Goal: Book appointment/travel/reservation

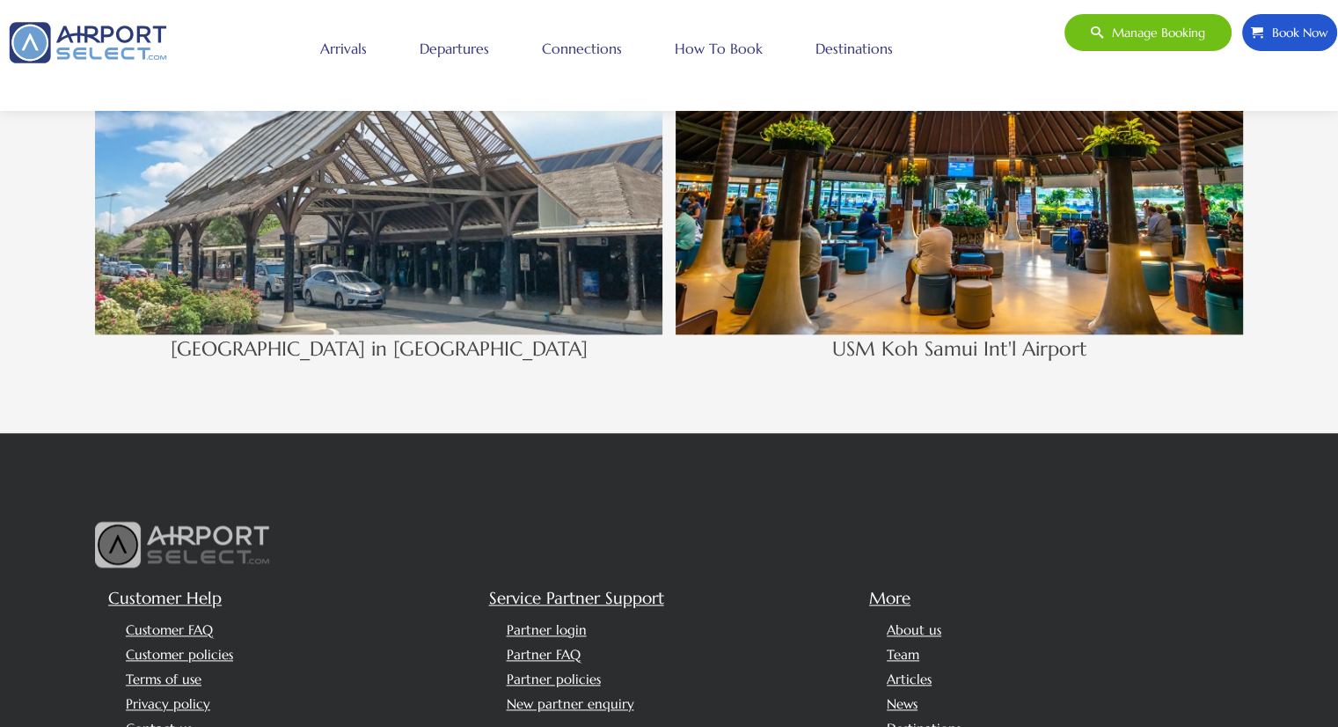
scroll to position [2024, 0]
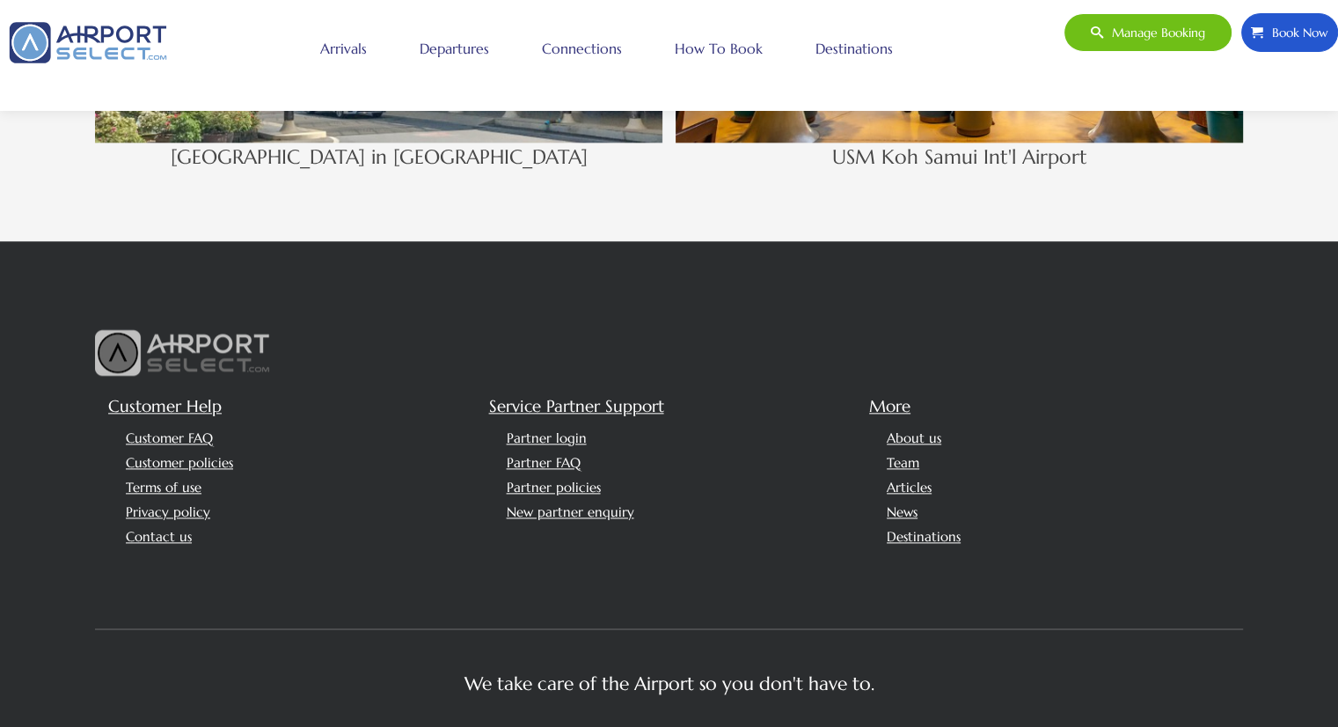
click at [1278, 38] on span "Book Now" at bounding box center [1296, 32] width 65 height 37
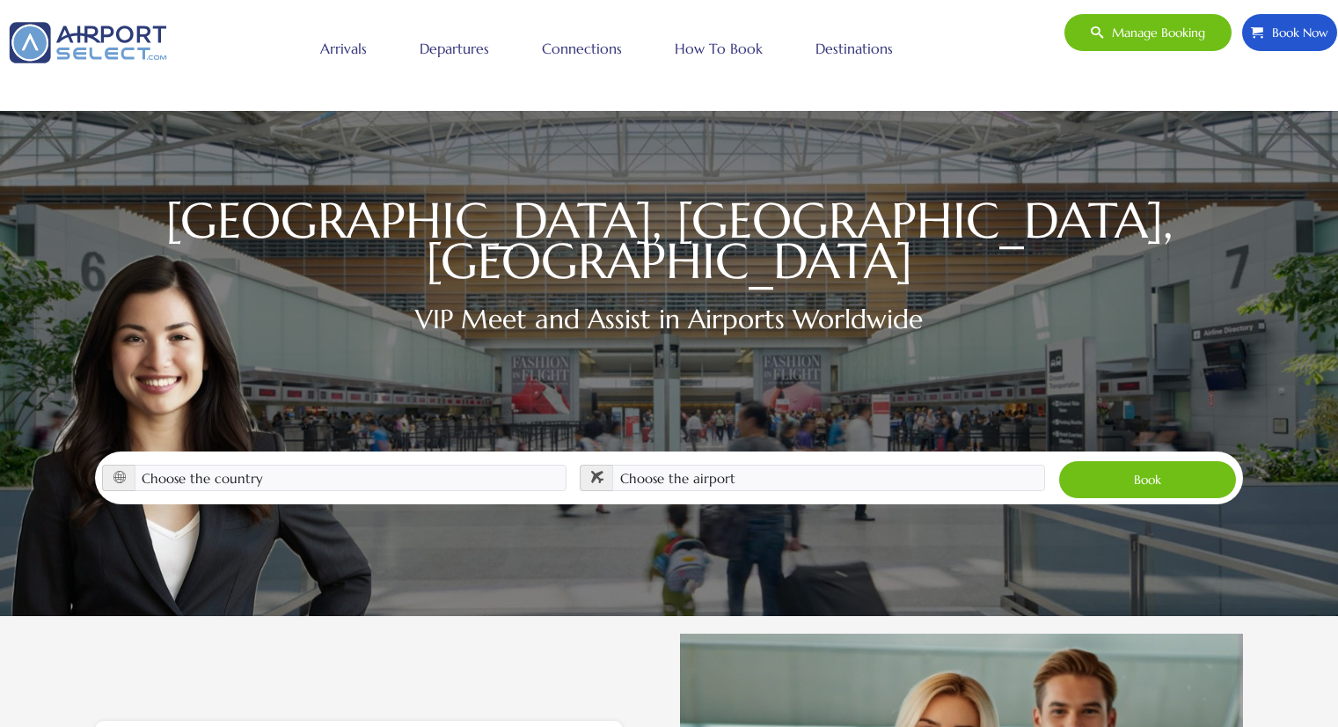
scroll to position [260, 0]
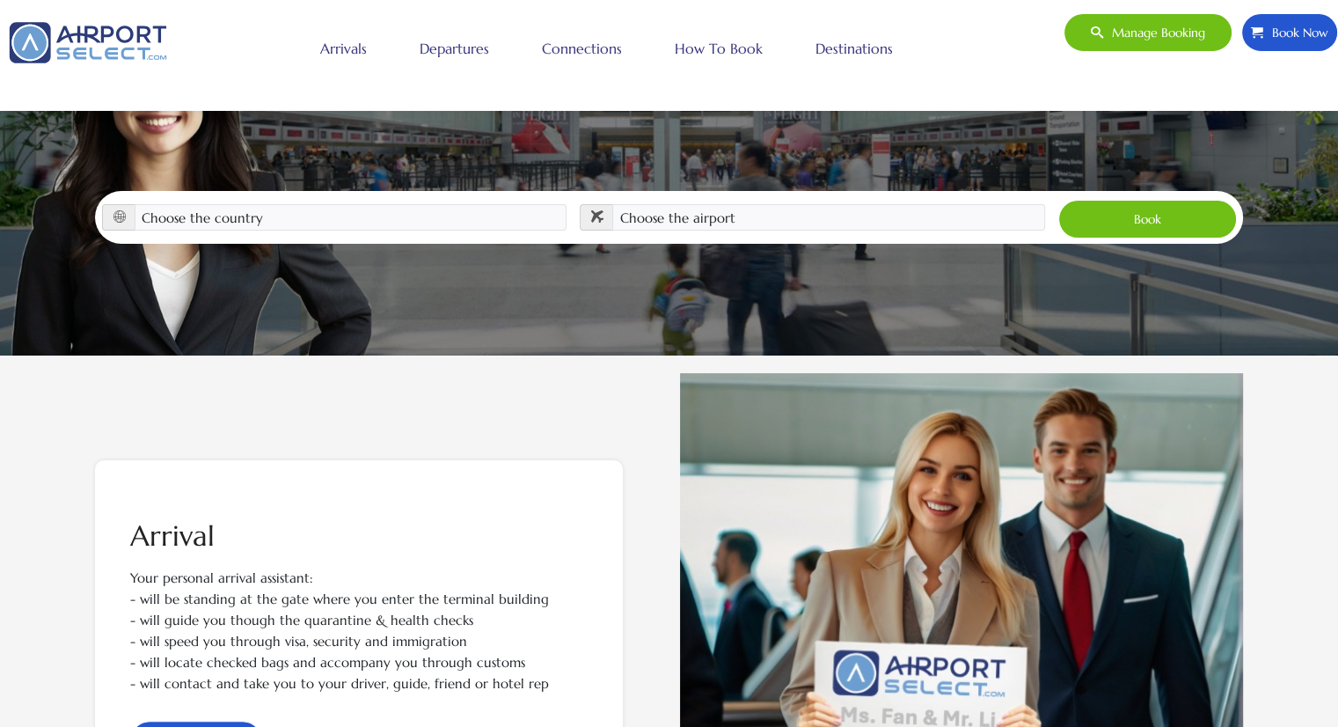
click at [301, 162] on div "VIP Meet and Assist in Airports Worldwide" at bounding box center [669, 106] width 1148 height 170
click at [296, 204] on select "Choose the country Albania Austria Bosnia and Herzegovina Canada China Croatia …" at bounding box center [351, 217] width 433 height 26
click at [730, 204] on select "Choose the airport" at bounding box center [828, 217] width 433 height 26
click at [387, 204] on select "Choose the country Albania Austria Bosnia and Herzegovina Canada China Croatia …" at bounding box center [351, 217] width 433 height 26
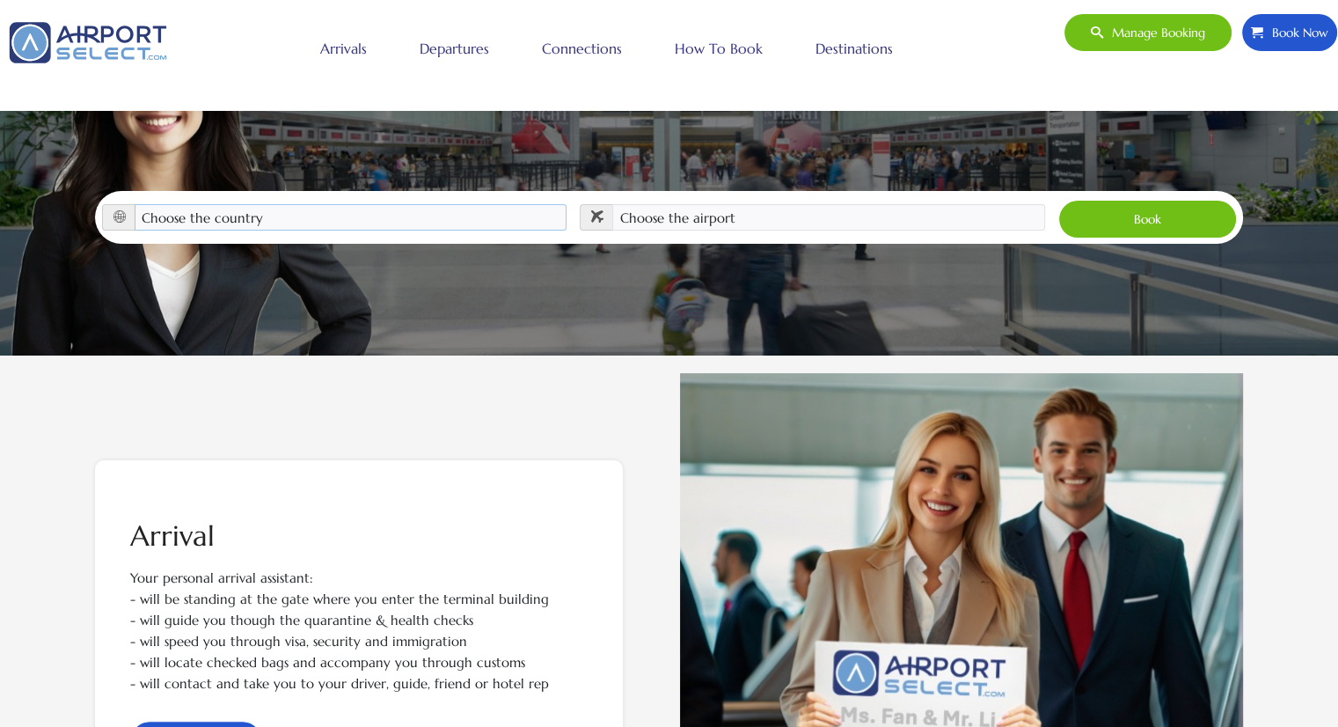
click at [387, 204] on select "Choose the country Albania Austria Bosnia and Herzegovina Canada China Croatia …" at bounding box center [351, 217] width 433 height 26
select select "HRV"
click at [135, 204] on select "Choose the country Albania Austria Bosnia and Herzegovina Canada China Croatia …" at bounding box center [351, 217] width 433 height 26
click at [346, 209] on div "Choose the country Albania Austria Bosnia and Herzegovina Canada China Croatia …" at bounding box center [334, 221] width 479 height 34
drag, startPoint x: 334, startPoint y: 199, endPoint x: 338, endPoint y: 208, distance: 9.5
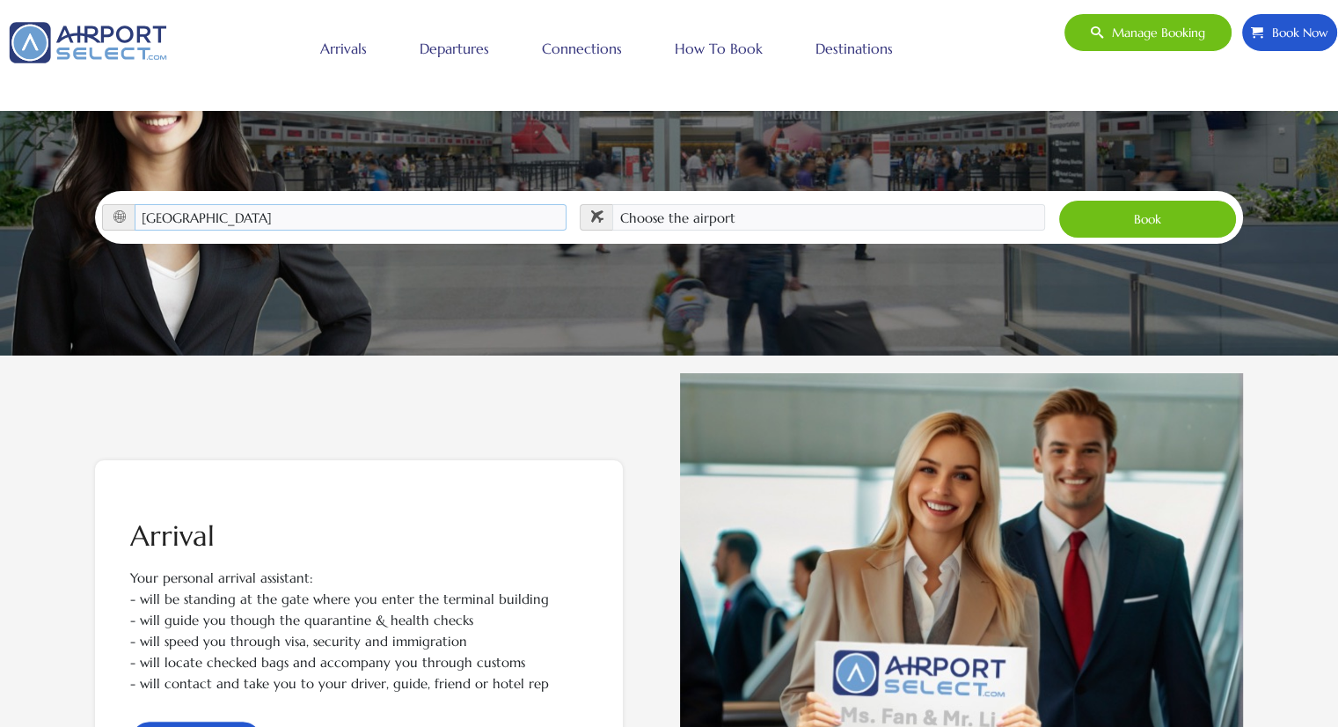
click at [334, 204] on select "Choose the country Albania Austria Bosnia and Herzegovina Canada China Croatia …" at bounding box center [351, 217] width 433 height 26
drag, startPoint x: 92, startPoint y: 182, endPoint x: 122, endPoint y: 196, distance: 33.9
click at [93, 184] on div "USA, EUROPE, CHINA VIP Meet and Assist in Airports Worldwide Choose the country…" at bounding box center [670, 92] width 1162 height 304
click at [119, 204] on span at bounding box center [118, 217] width 33 height 26
click at [194, 204] on select "Choose the country Albania Austria Bosnia and Herzegovina Canada China Croatia …" at bounding box center [351, 217] width 433 height 26
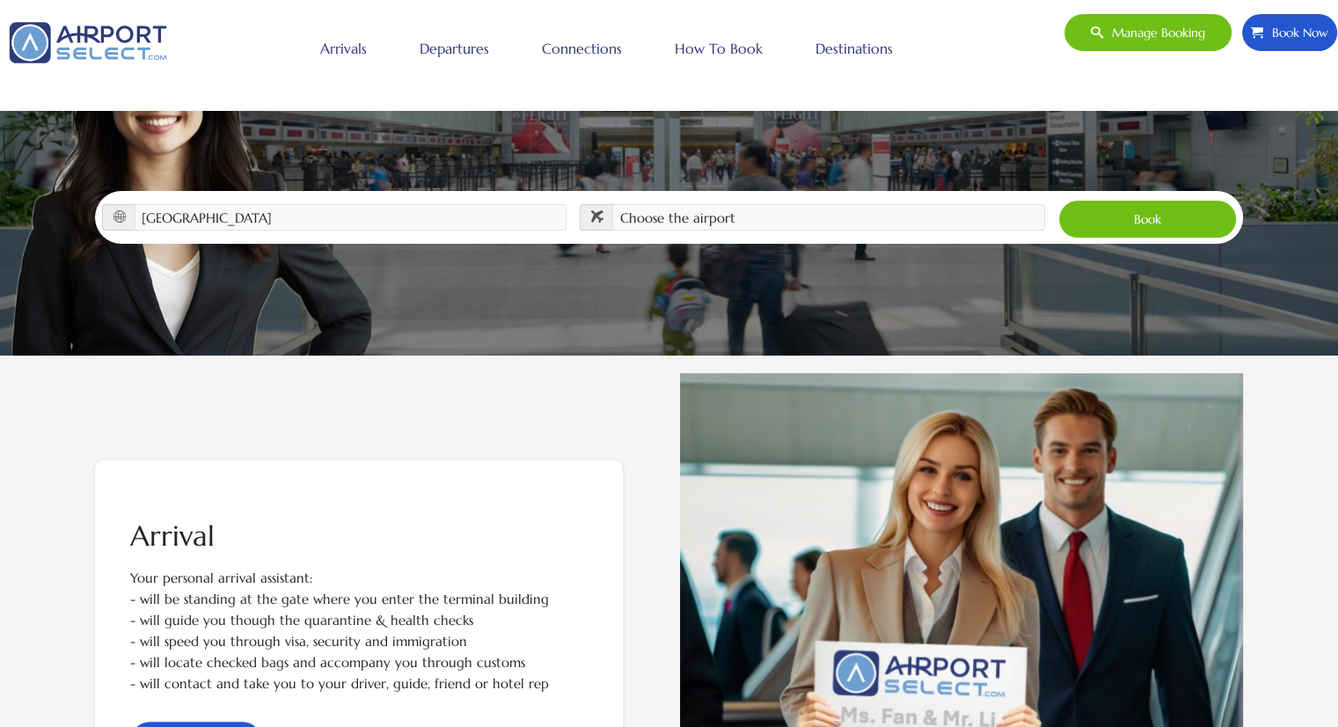
click at [14, 304] on div "USA, EUROPE, CHINA VIP Meet and Assist in Airports Worldwide Choose the country…" at bounding box center [669, 48] width 1338 height 616
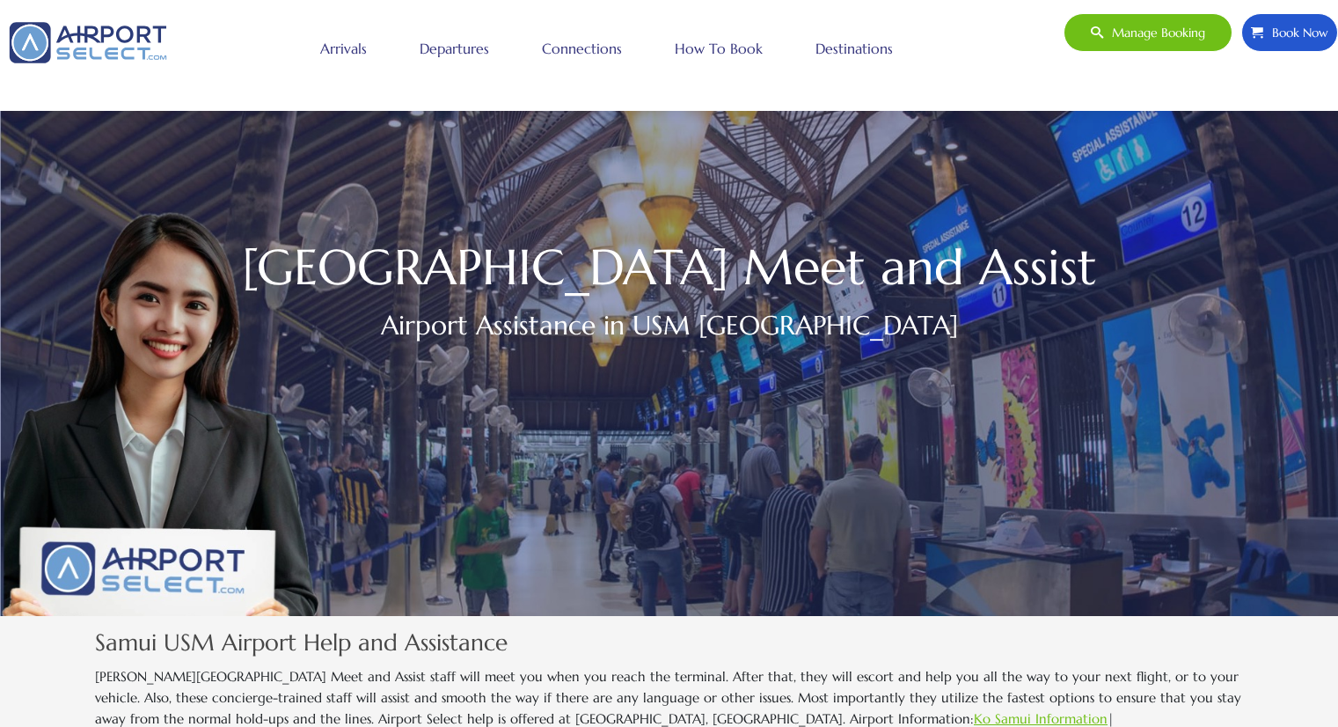
scroll to position [2024, 0]
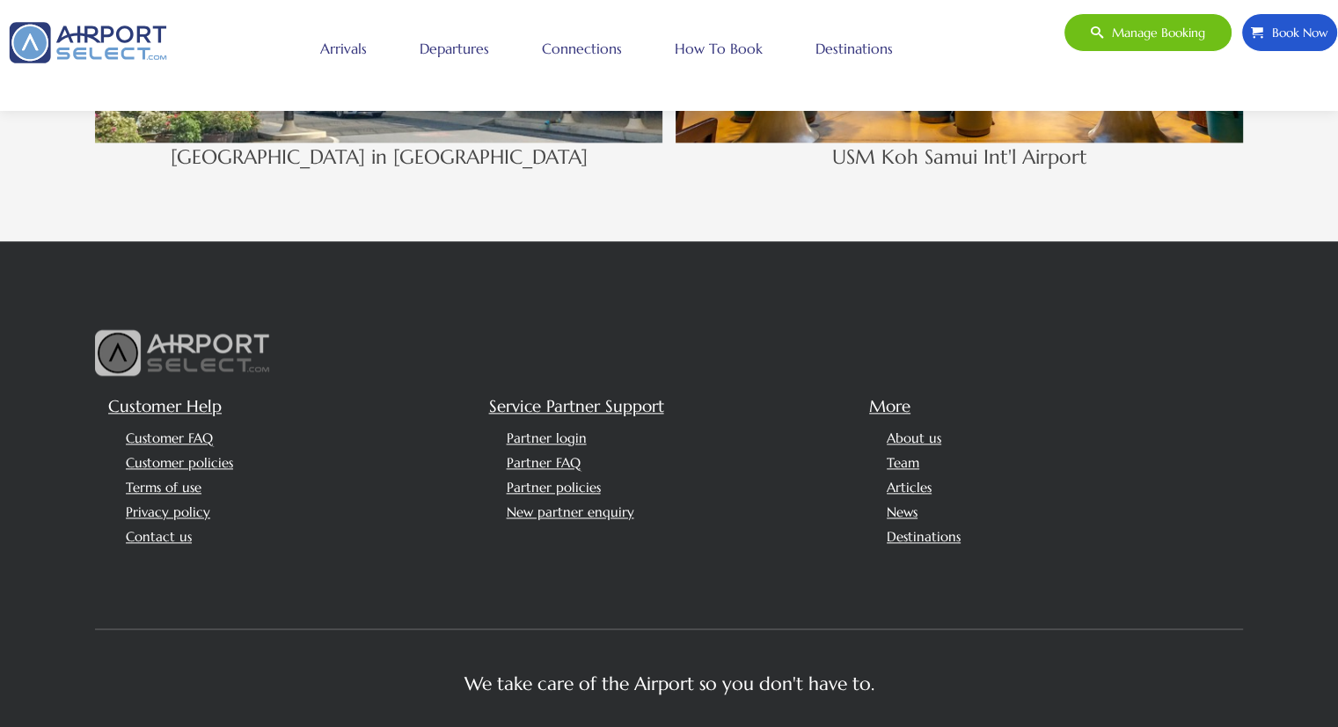
click at [718, 54] on link "How to book" at bounding box center [719, 48] width 97 height 44
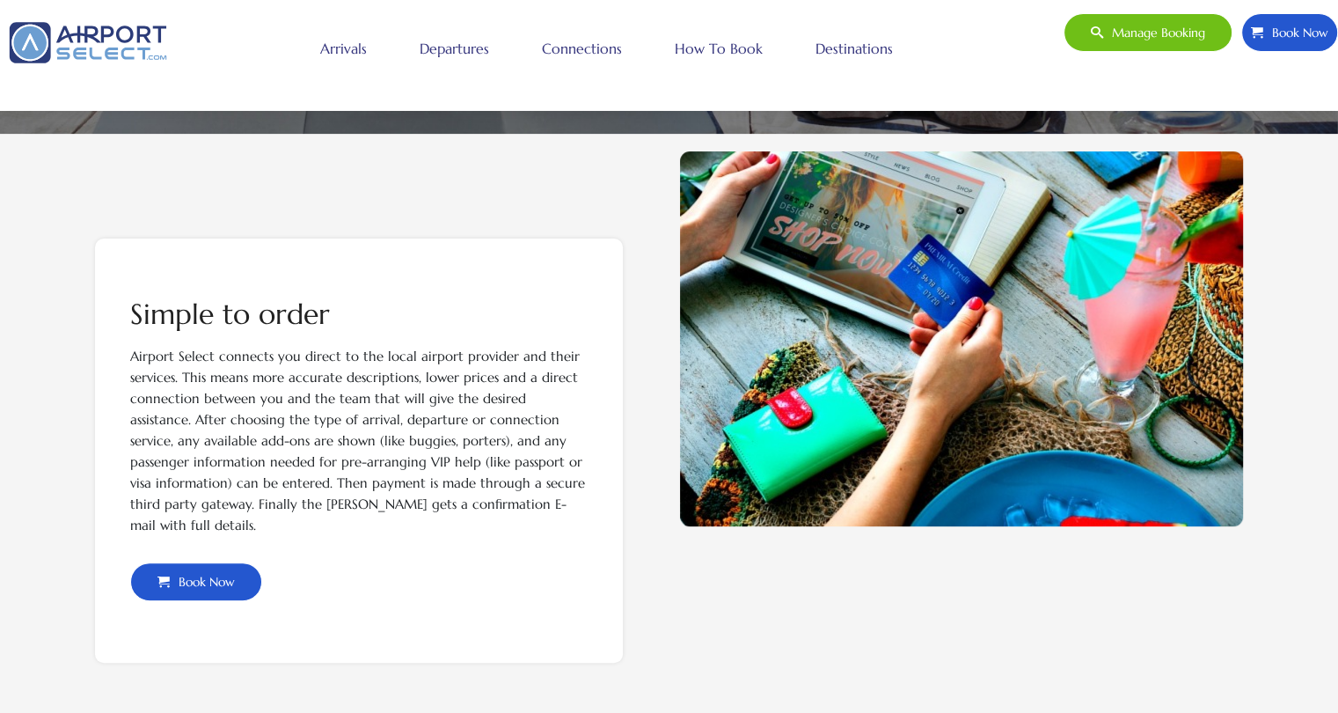
scroll to position [792, 0]
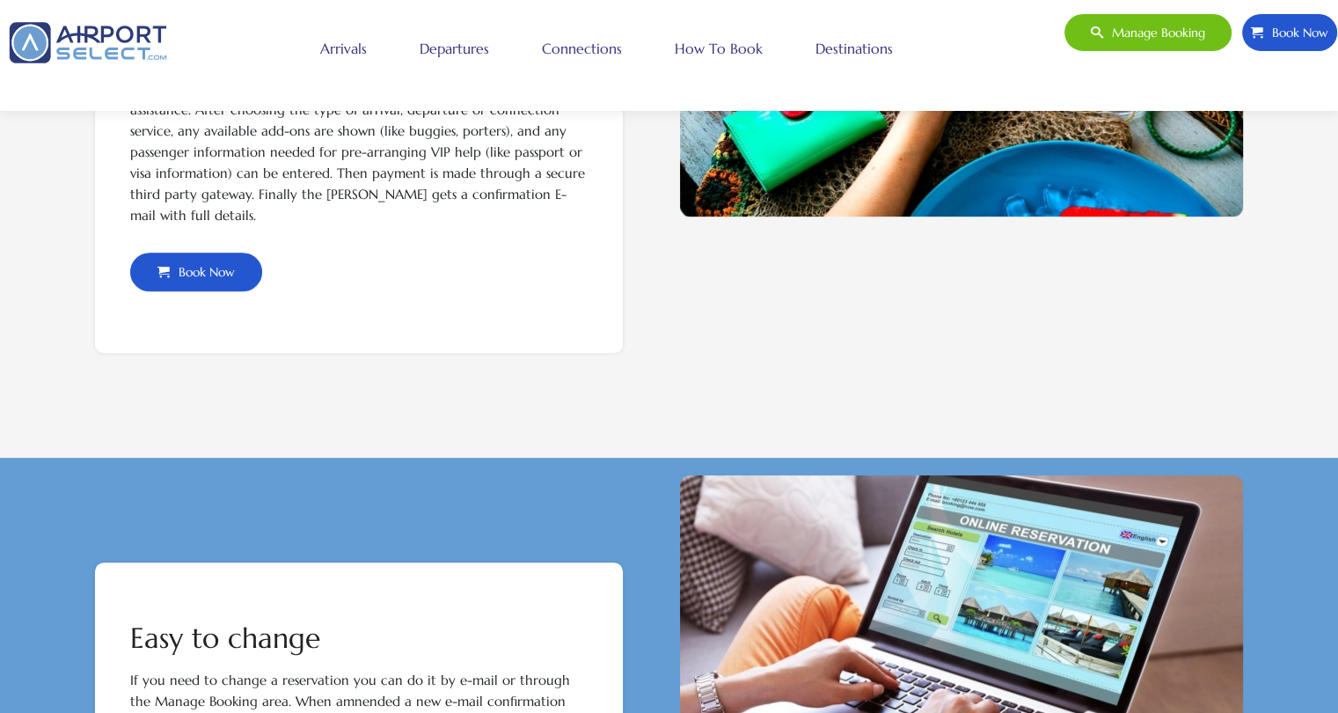
click at [176, 258] on span "Book Now" at bounding box center [202, 271] width 65 height 37
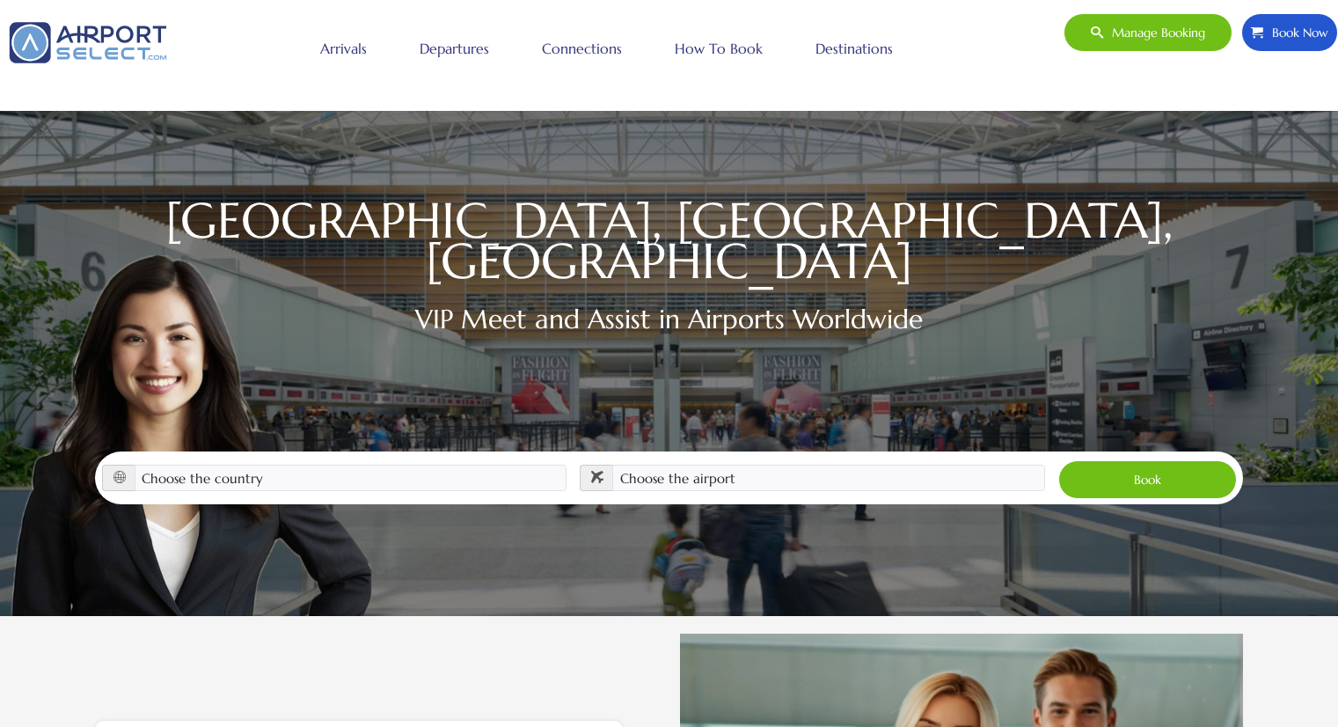
scroll to position [260, 0]
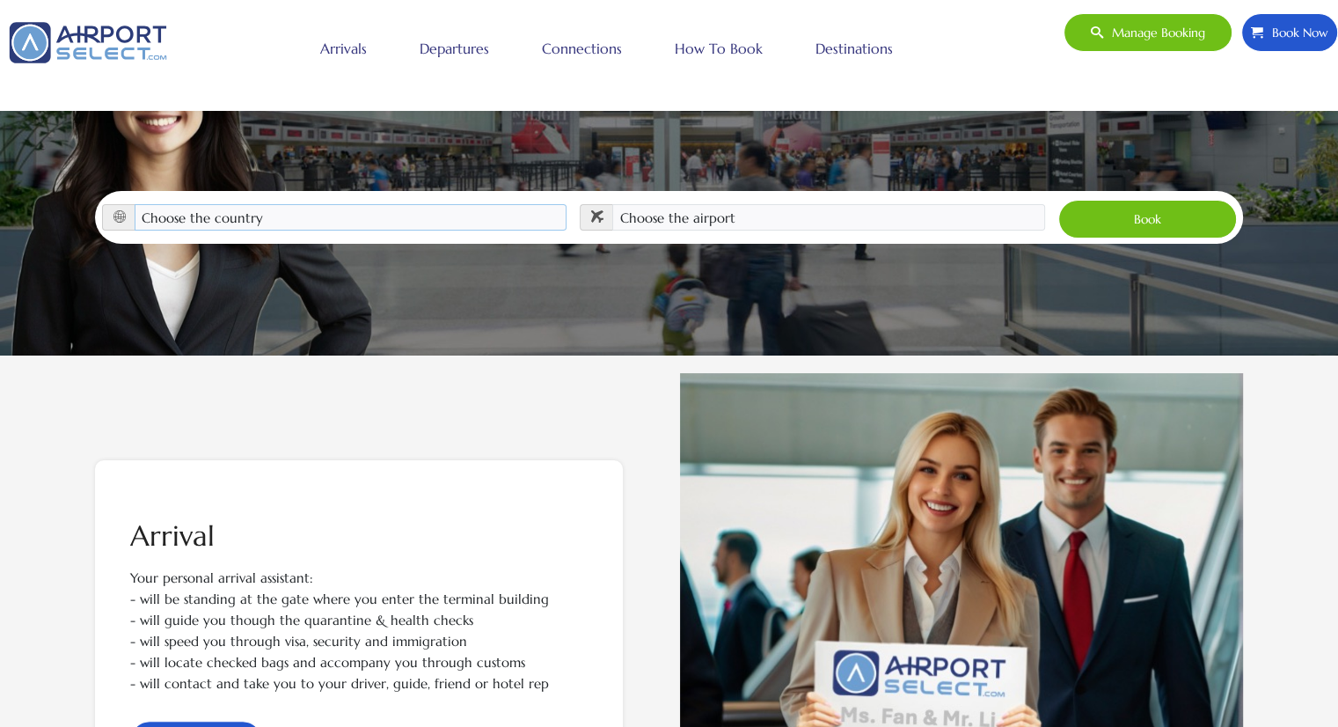
click at [350, 204] on select "Choose the country Albania Austria Bosnia and Herzegovina Canada China Croatia …" at bounding box center [351, 217] width 433 height 26
click at [789, 335] on div "USA, EUROPE, CHINA VIP Meet and Assist in Airports Worldwide Choose the country…" at bounding box center [669, 48] width 1338 height 616
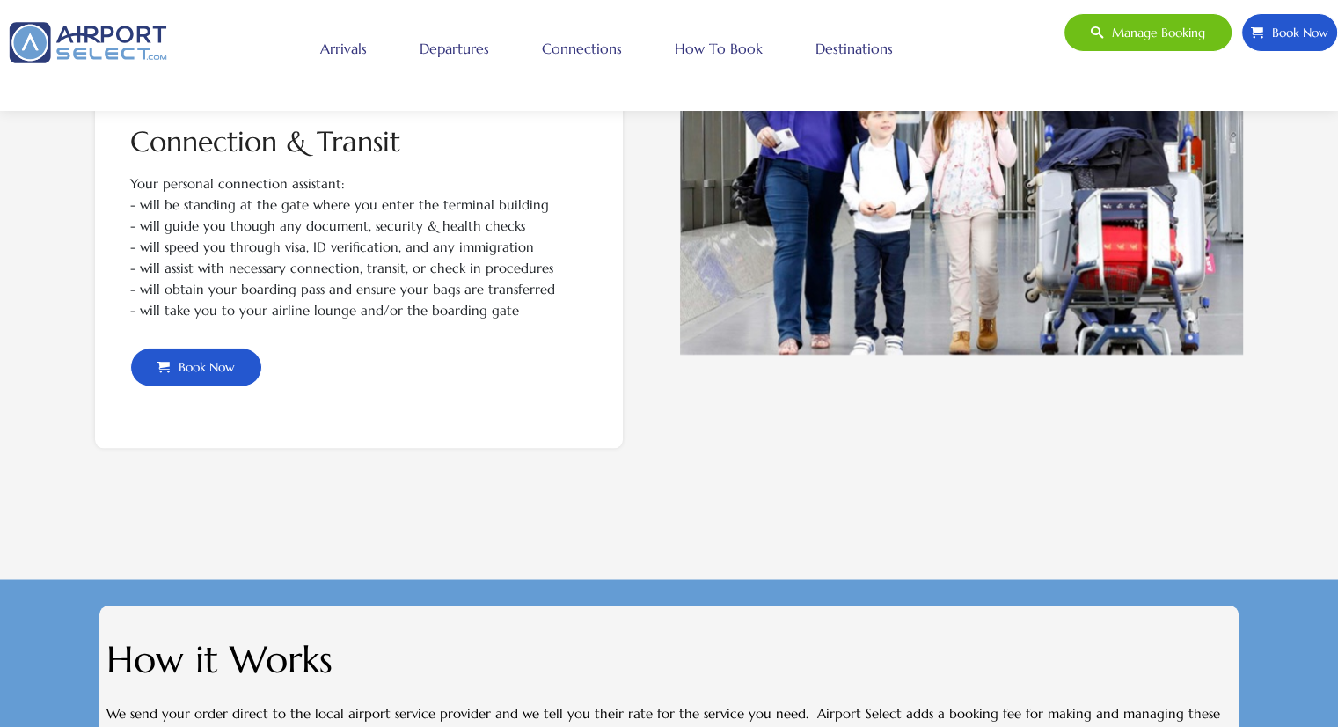
scroll to position [1932, 0]
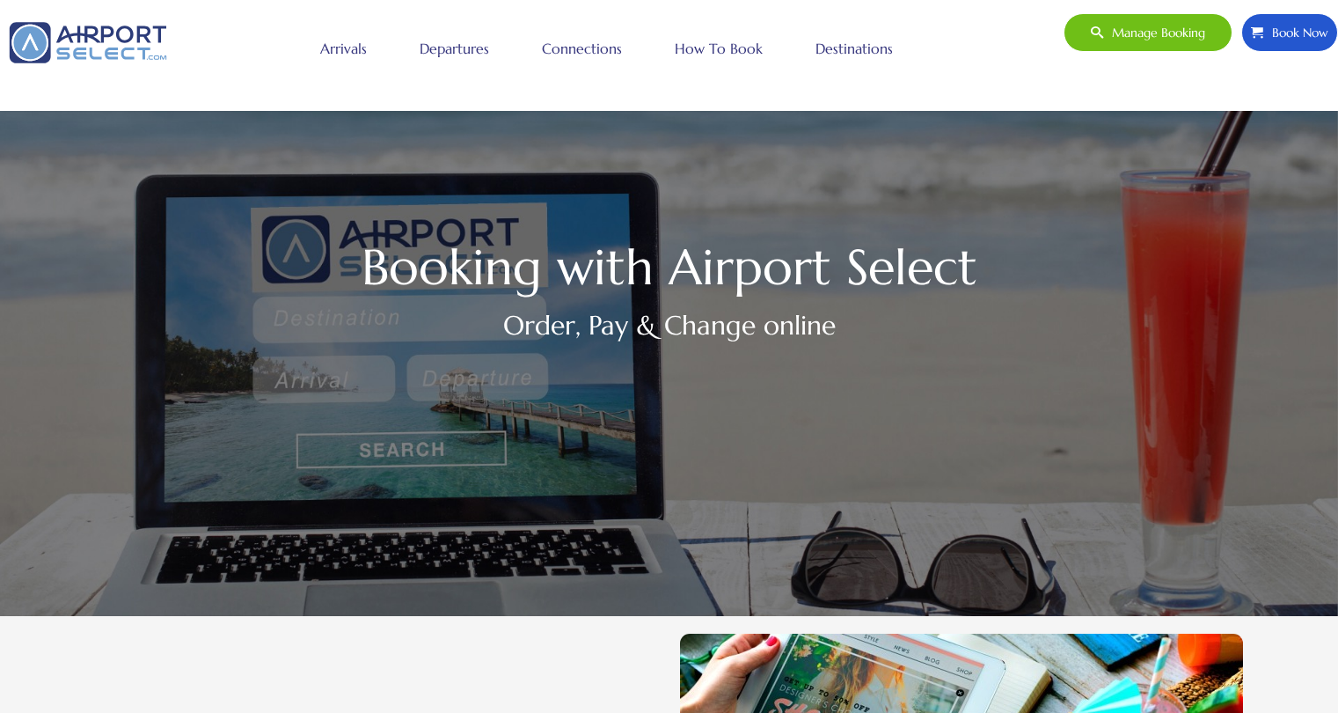
scroll to position [796, 0]
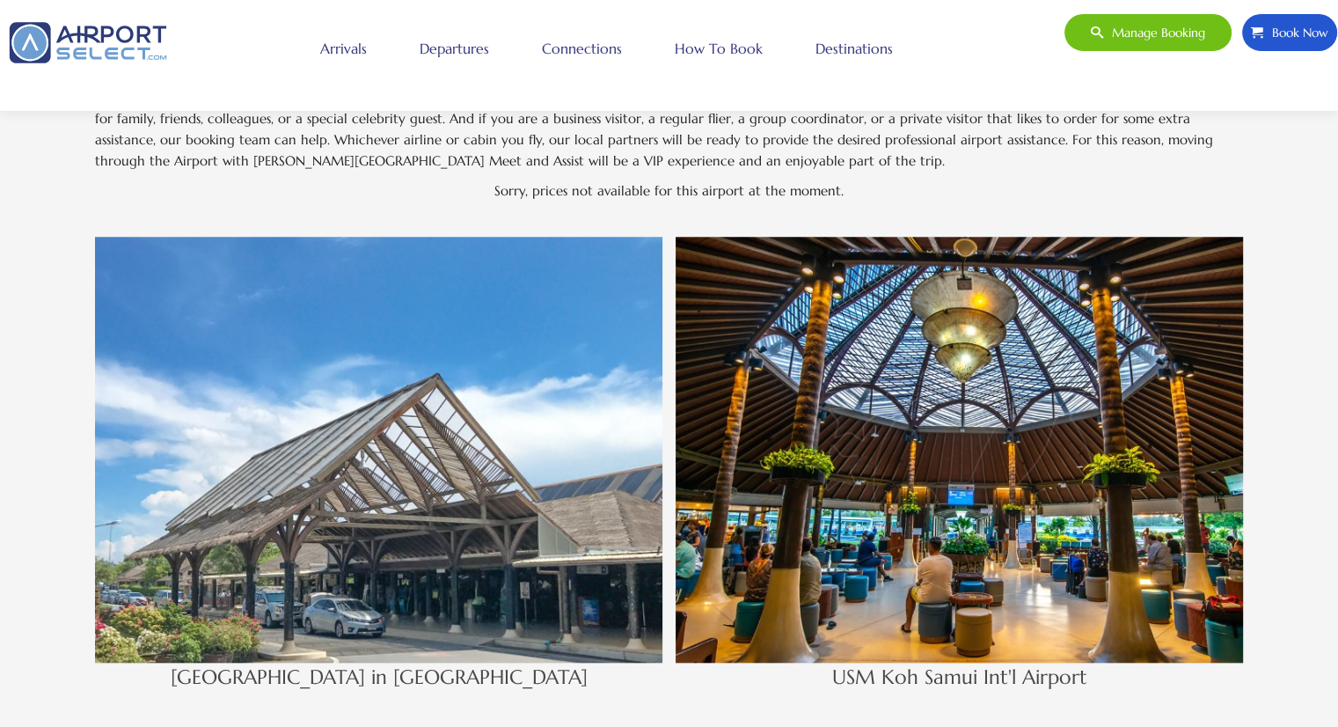
scroll to position [1408, 0]
